Goal: Information Seeking & Learning: Check status

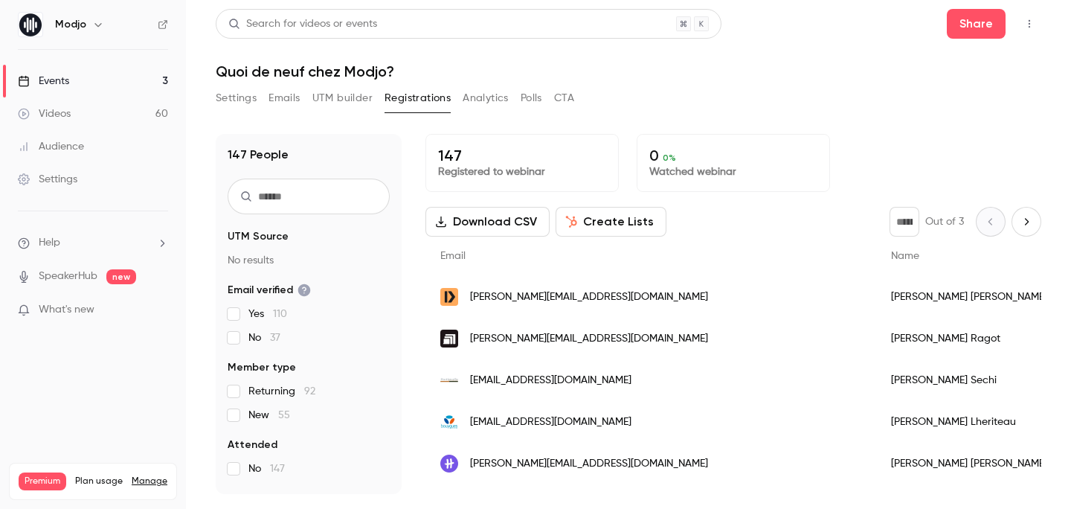
click at [1025, 25] on icon "button" at bounding box center [1029, 24] width 12 height 10
click at [938, 112] on li "Enter Studio" at bounding box center [960, 100] width 161 height 39
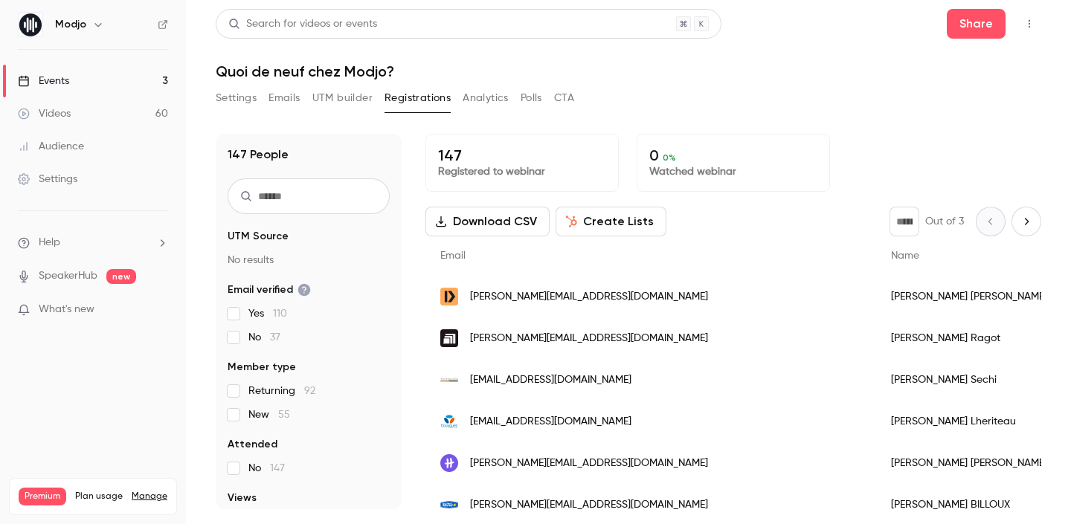
click at [306, 193] on input "text" at bounding box center [309, 196] width 162 height 36
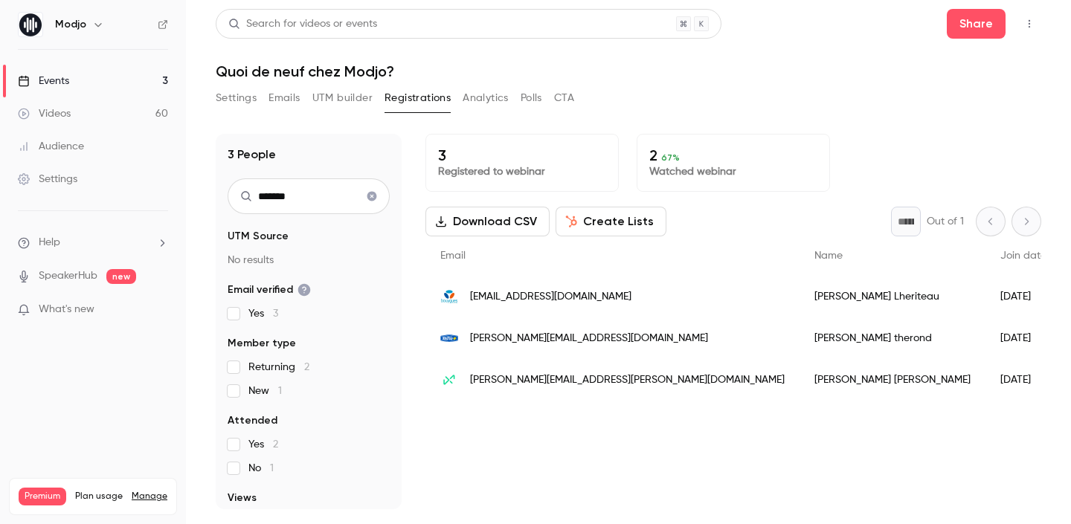
type input "*******"
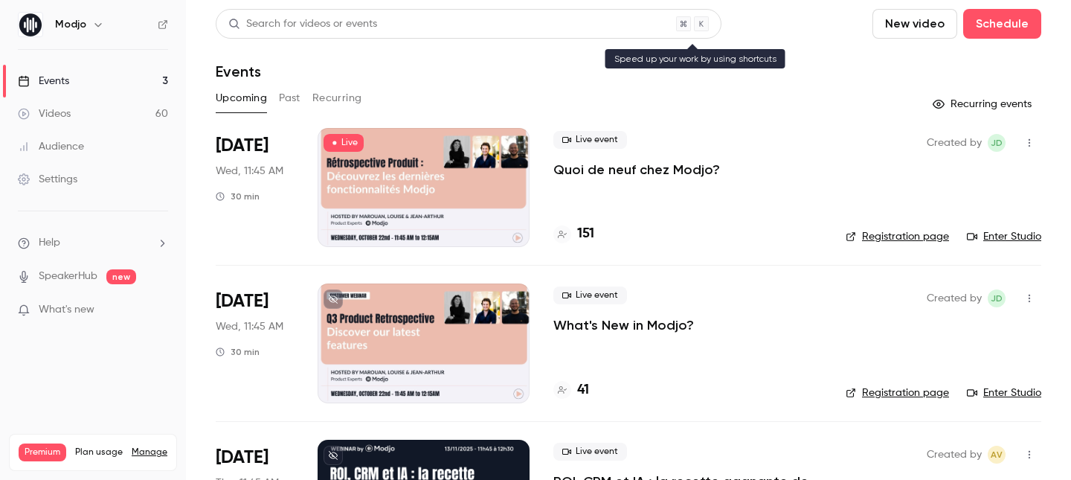
click at [419, 18] on div "Search for videos or events" at bounding box center [469, 24] width 506 height 30
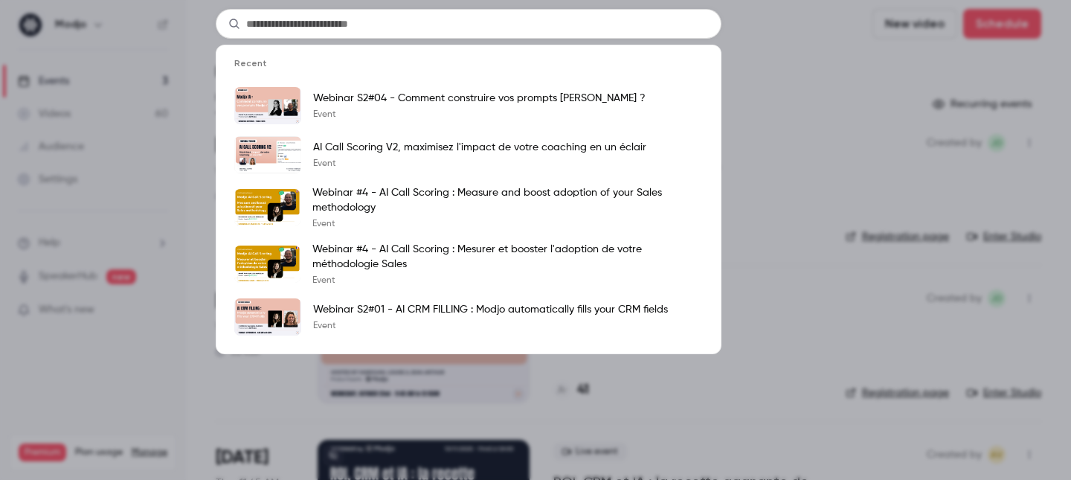
click at [825, 64] on div "Recent Webinar S2#04 - Comment construire vos prompts Modjo ? Event AI Call Sco…" at bounding box center [535, 240] width 1071 height 480
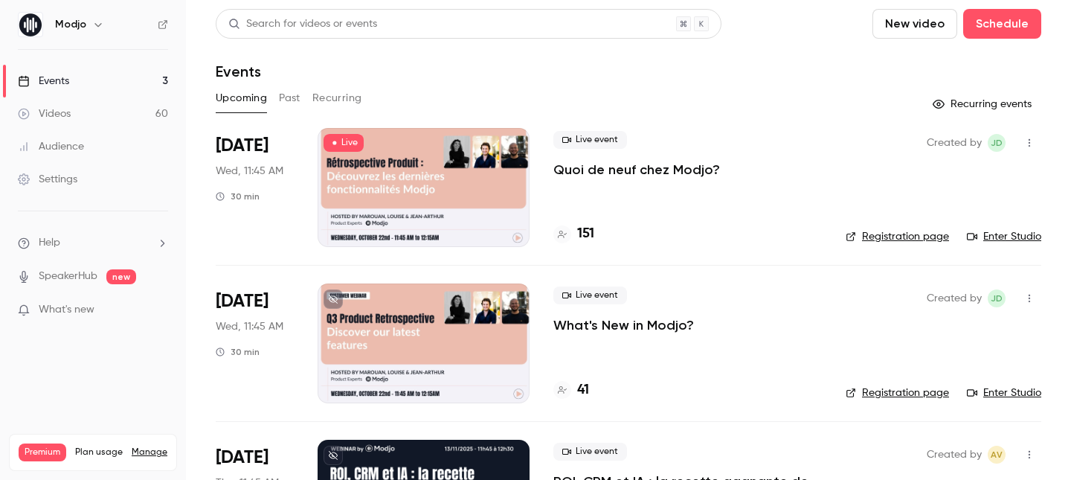
click at [724, 175] on div "Live event Quoi de neuf chez Modjo?" at bounding box center [687, 155] width 268 height 48
click at [720, 175] on div "Live event Quoi de neuf chez Modjo?" at bounding box center [687, 155] width 268 height 48
click at [691, 173] on p "Quoi de neuf chez Modjo?" at bounding box center [636, 170] width 167 height 18
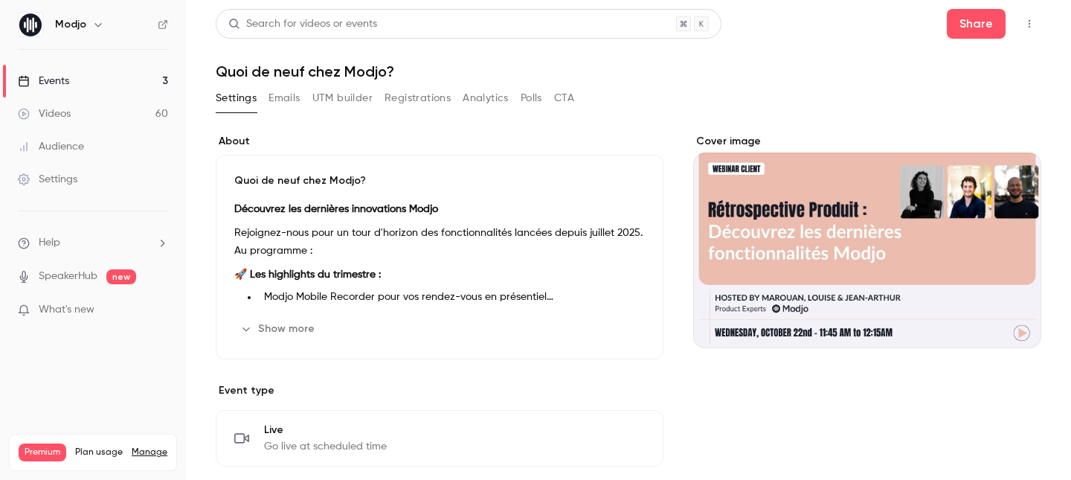
click at [419, 95] on button "Registrations" at bounding box center [417, 98] width 66 height 24
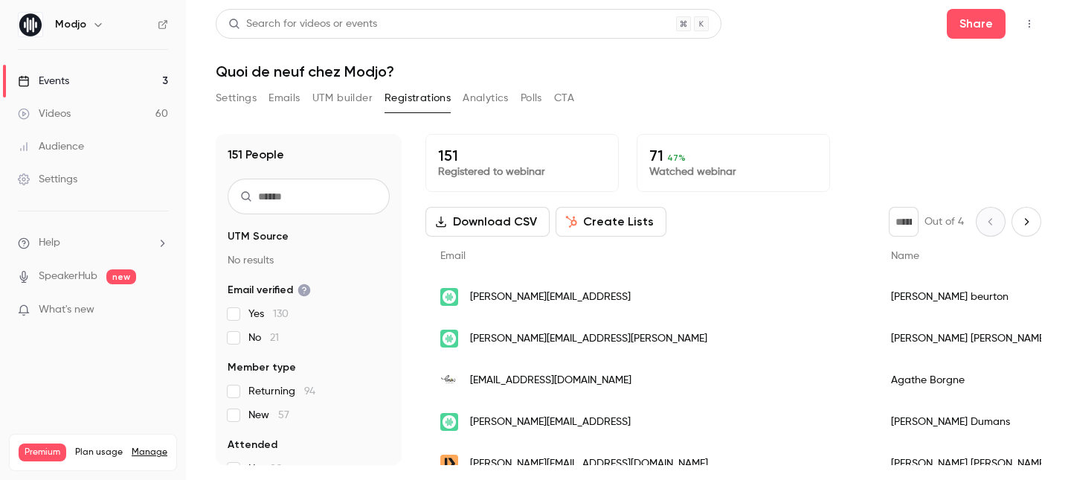
click at [318, 198] on input "text" at bounding box center [309, 196] width 162 height 36
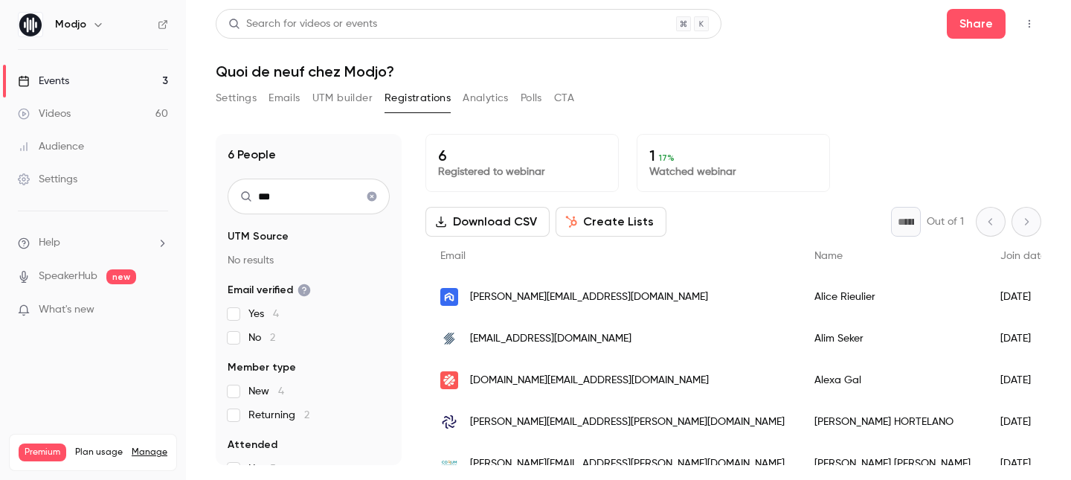
type input "****"
